Goal: Transaction & Acquisition: Purchase product/service

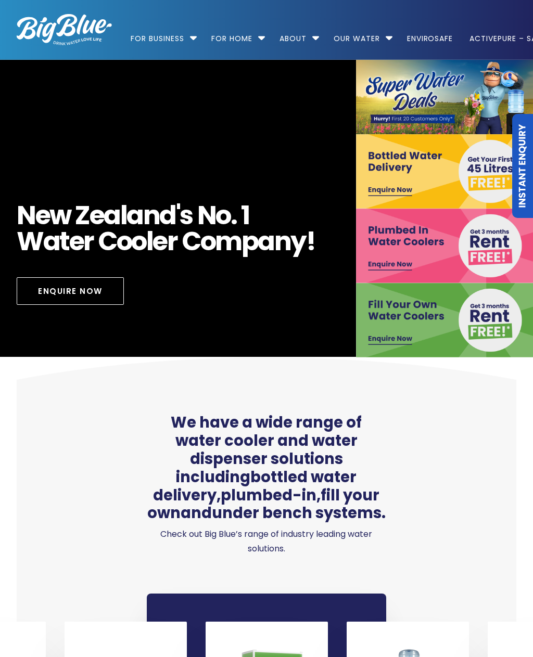
click at [369, 36] on link "Our Water" at bounding box center [356, 33] width 61 height 67
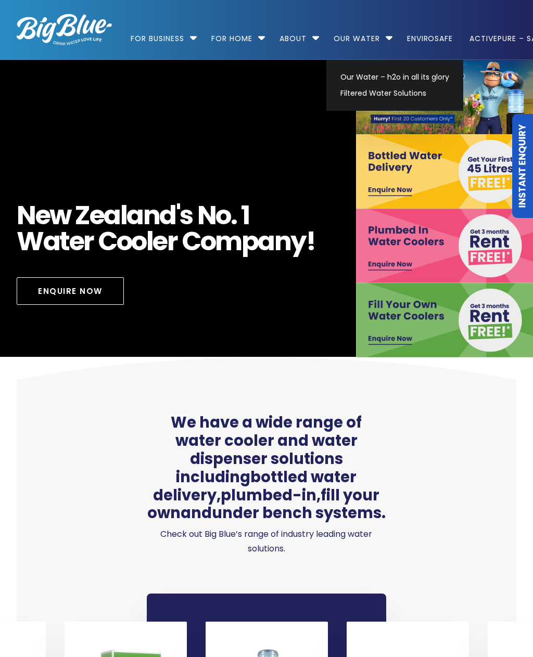
click at [393, 80] on link "Our Water – h2o in all its glory" at bounding box center [395, 77] width 118 height 16
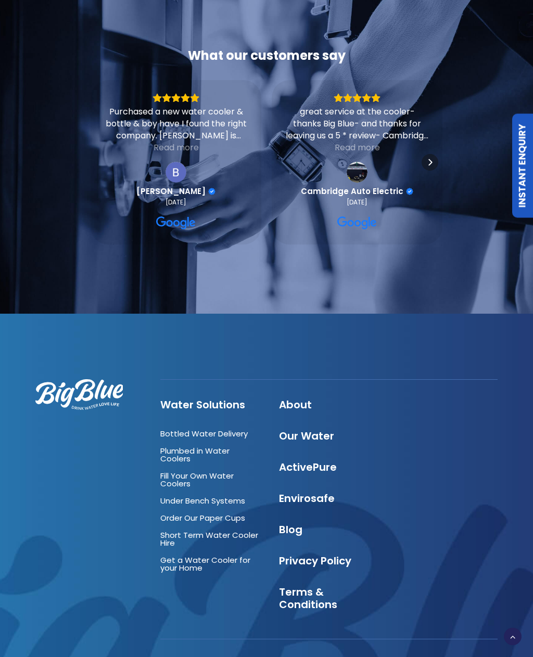
scroll to position [3902, 0]
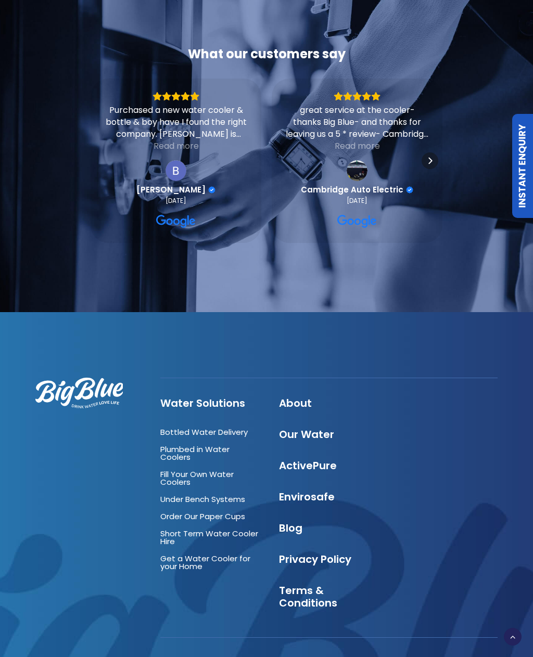
click at [164, 469] on link "Fill Your Own Water Coolers" at bounding box center [196, 478] width 73 height 19
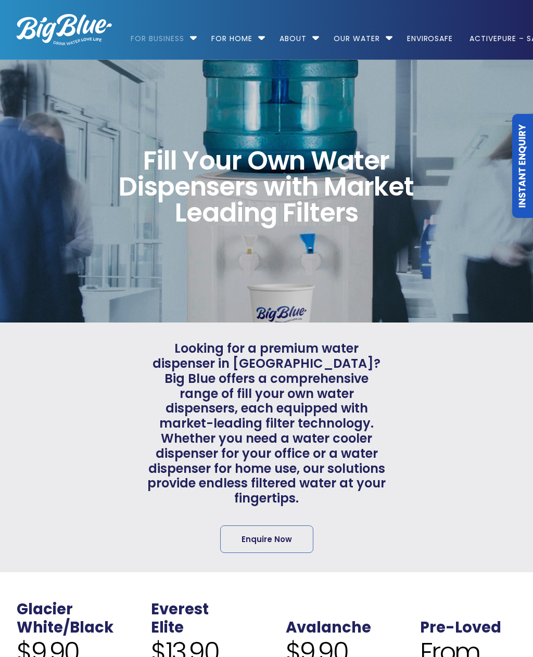
click at [257, 44] on link "For Home" at bounding box center [232, 33] width 56 height 67
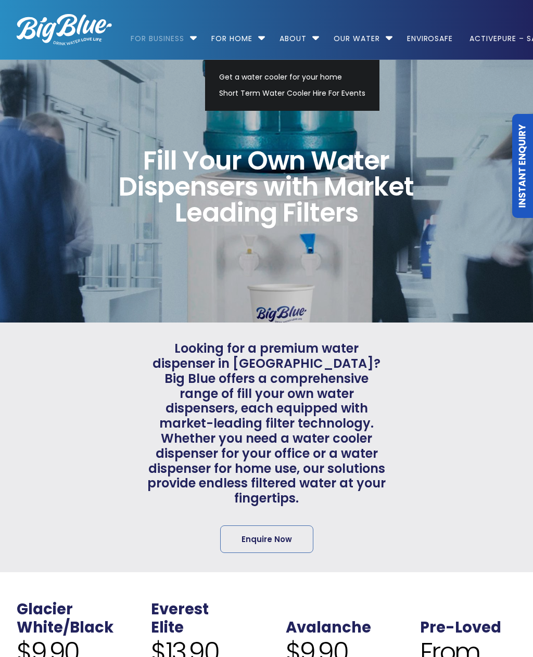
click at [275, 76] on link "Get a water cooler for your home" at bounding box center [292, 77] width 156 height 16
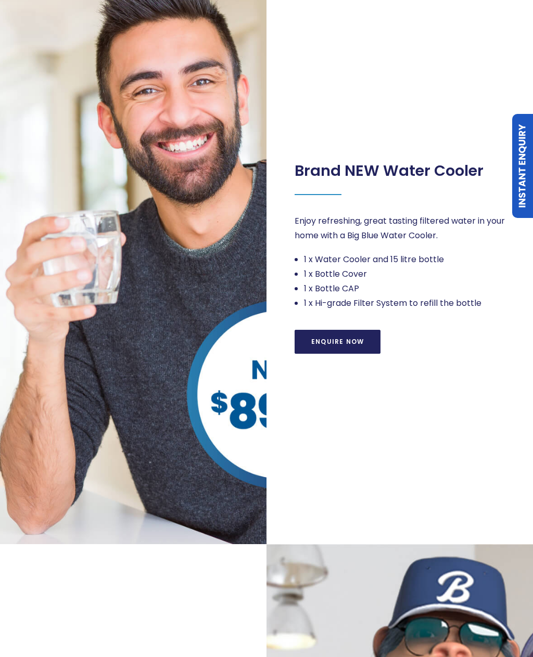
click at [245, 426] on div at bounding box center [132, 251] width 269 height 587
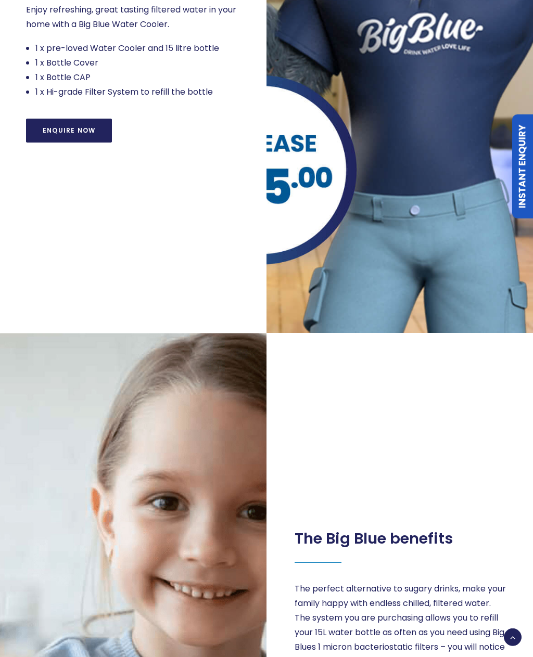
scroll to position [1096, 0]
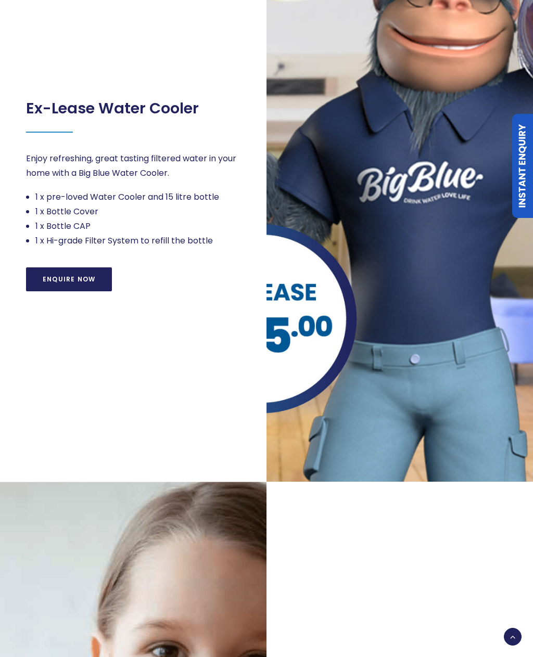
click at [412, 281] on div at bounding box center [400, 188] width 269 height 587
click at [314, 329] on div at bounding box center [400, 188] width 269 height 587
click at [303, 323] on div at bounding box center [400, 188] width 269 height 587
click at [74, 283] on link "Enquire Now" at bounding box center [69, 279] width 86 height 24
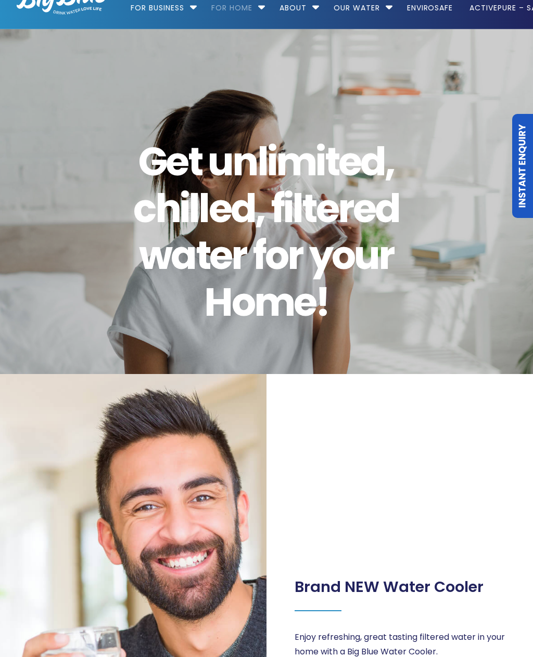
scroll to position [30, 0]
